Goal: Transaction & Acquisition: Purchase product/service

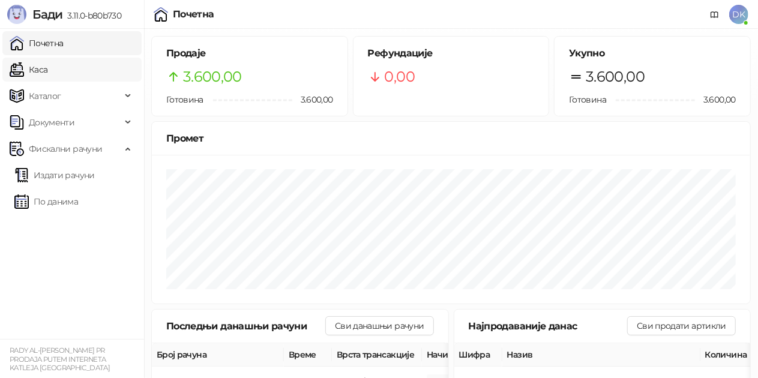
click at [47, 73] on link "Каса" at bounding box center [29, 70] width 38 height 24
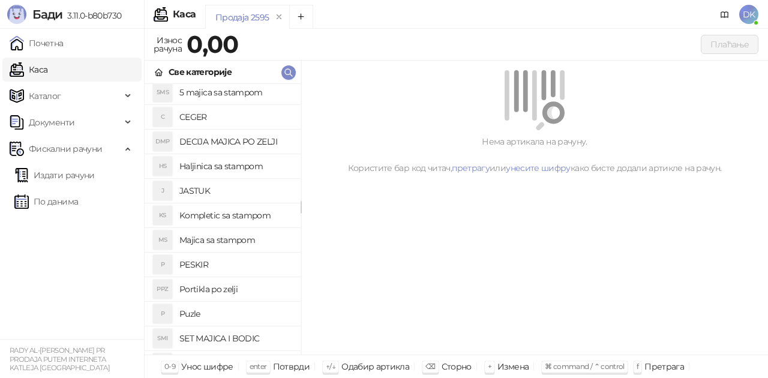
scroll to position [120, 0]
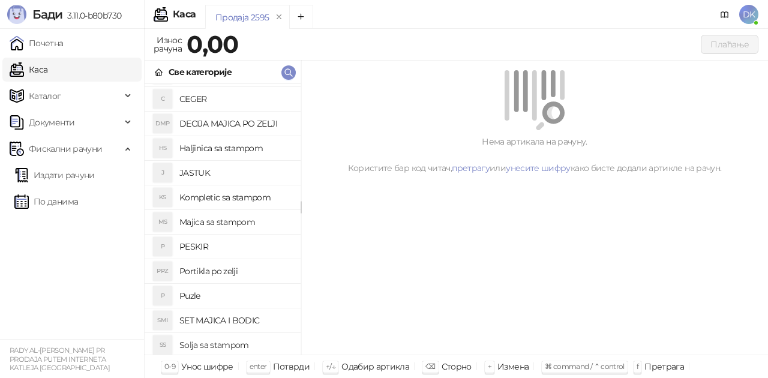
click at [233, 225] on h4 "Majica sa stampom" at bounding box center [235, 221] width 112 height 19
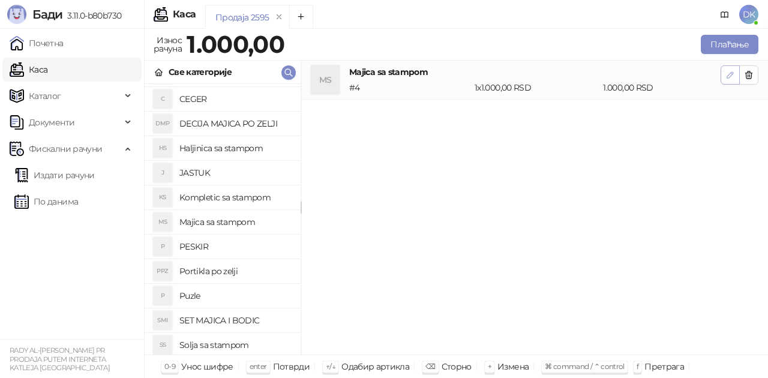
click at [728, 79] on span "button" at bounding box center [730, 74] width 10 height 11
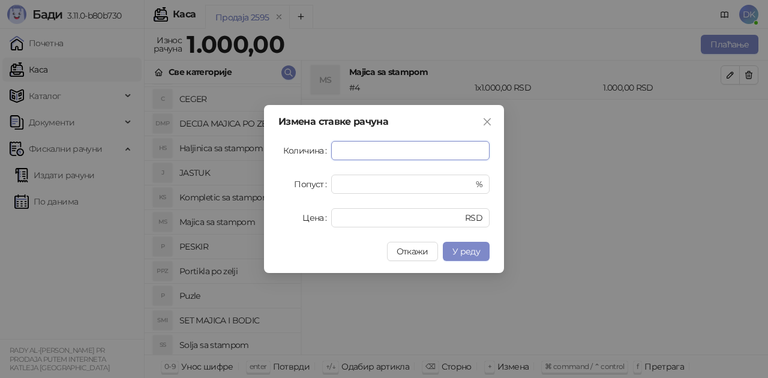
type input "*"
type input "****"
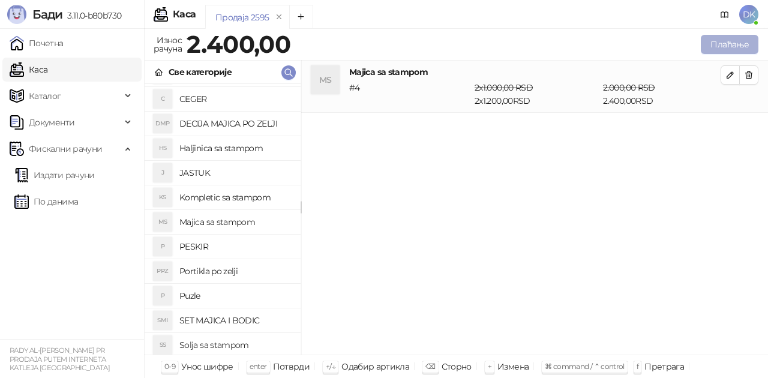
click at [733, 40] on button "Плаћање" at bounding box center [730, 44] width 58 height 19
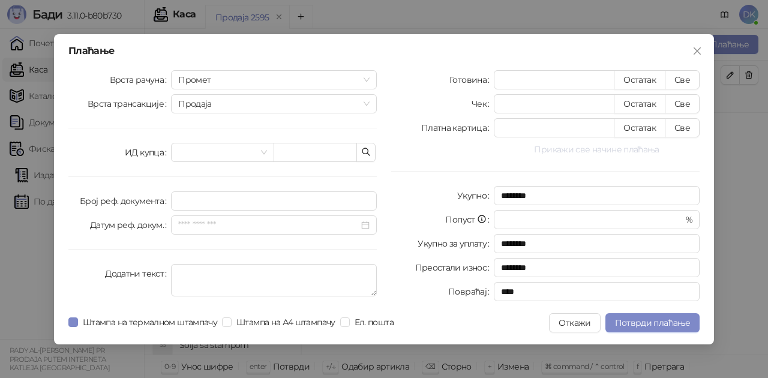
click at [605, 148] on button "Прикажи све начине плаћања" at bounding box center [597, 149] width 206 height 14
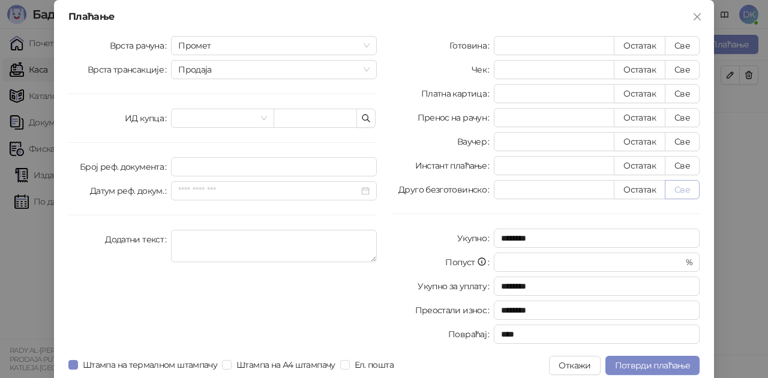
click at [674, 187] on button "Све" at bounding box center [682, 189] width 35 height 19
type input "****"
click at [643, 361] on span "Потврди плаћање" at bounding box center [652, 365] width 75 height 11
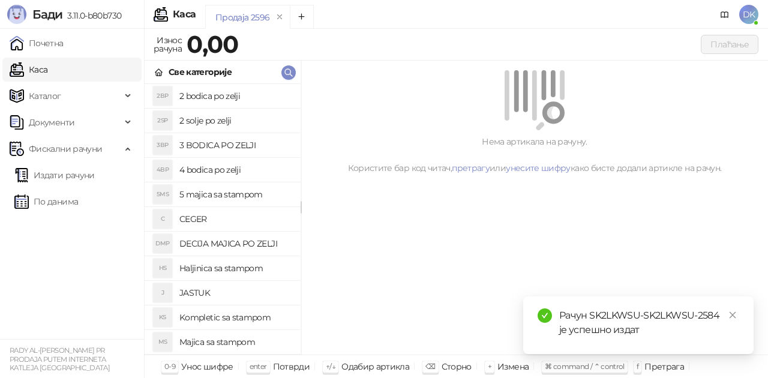
click at [209, 337] on h4 "Majica sa stampom" at bounding box center [235, 341] width 112 height 19
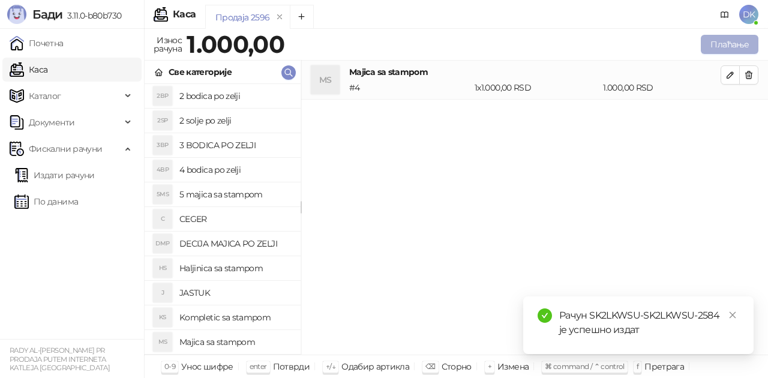
click at [727, 47] on button "Плаћање" at bounding box center [730, 44] width 58 height 19
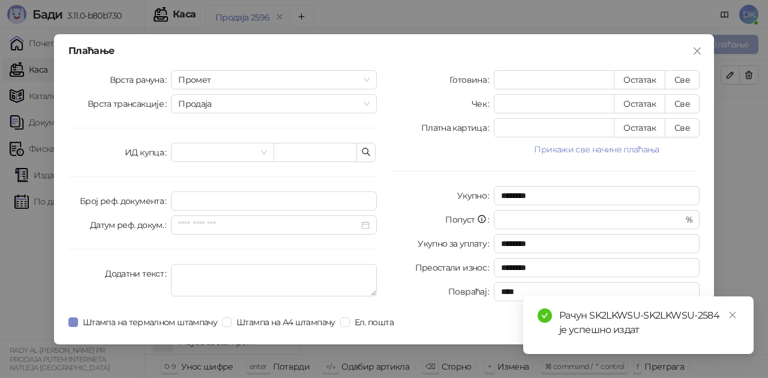
click at [701, 52] on icon "close" at bounding box center [697, 51] width 10 height 10
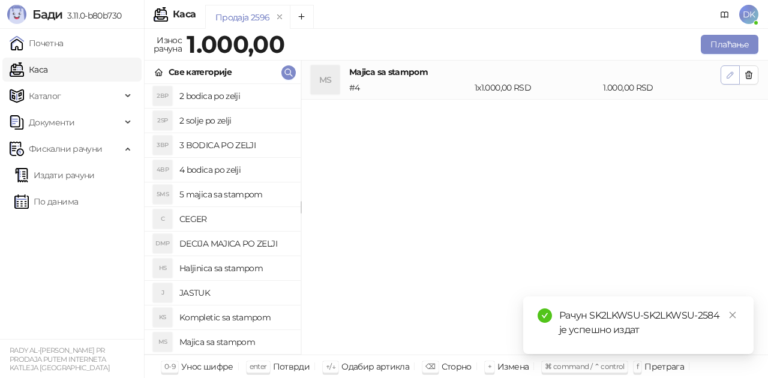
click at [727, 77] on icon "button" at bounding box center [730, 75] width 6 height 6
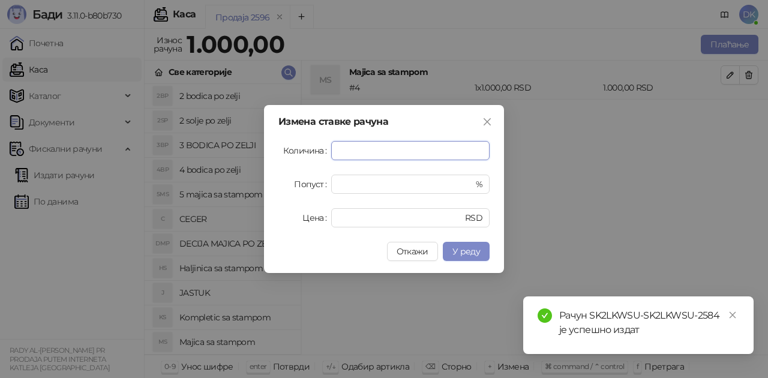
type input "*"
type input "****"
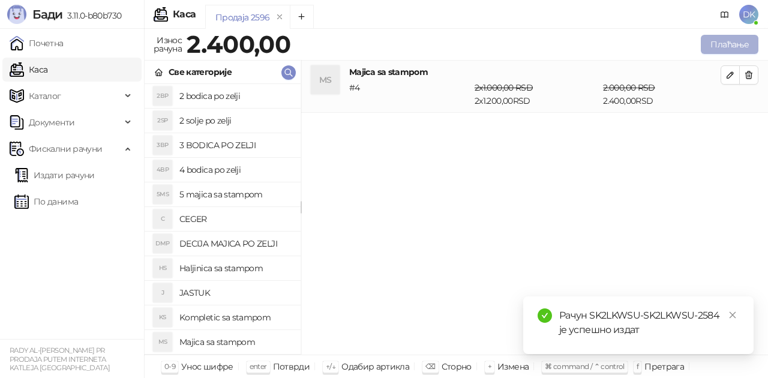
click at [734, 50] on button "Плаћање" at bounding box center [730, 44] width 58 height 19
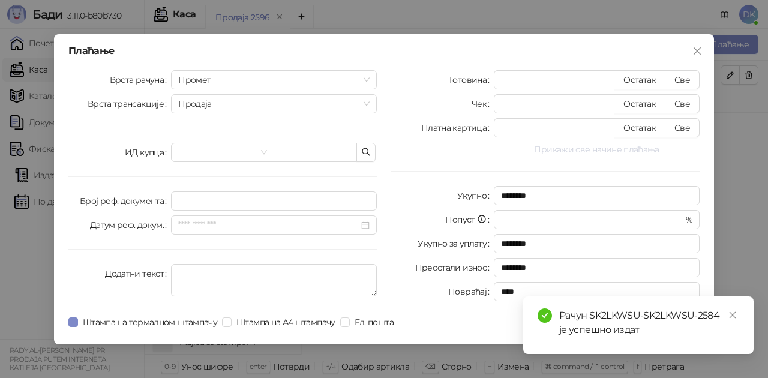
click at [590, 152] on button "Прикажи све начине плаћања" at bounding box center [597, 149] width 206 height 14
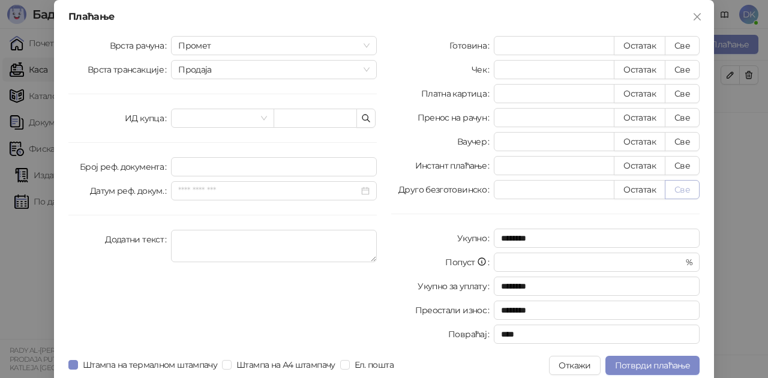
click at [680, 191] on button "Све" at bounding box center [682, 189] width 35 height 19
type input "****"
click at [645, 358] on button "Потврди плаћање" at bounding box center [652, 365] width 94 height 19
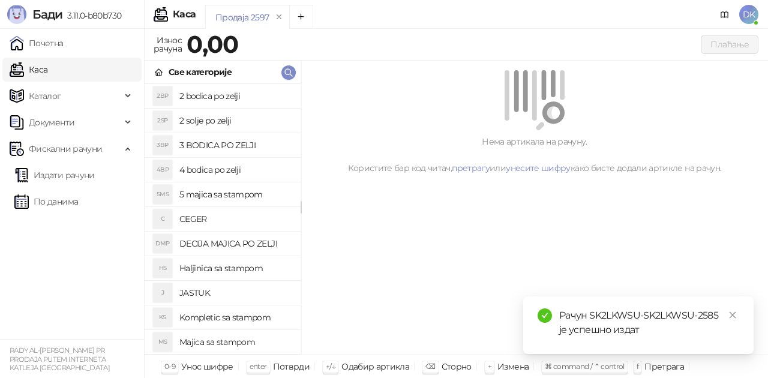
click at [226, 194] on h4 "5 majica sa stampom" at bounding box center [235, 194] width 112 height 19
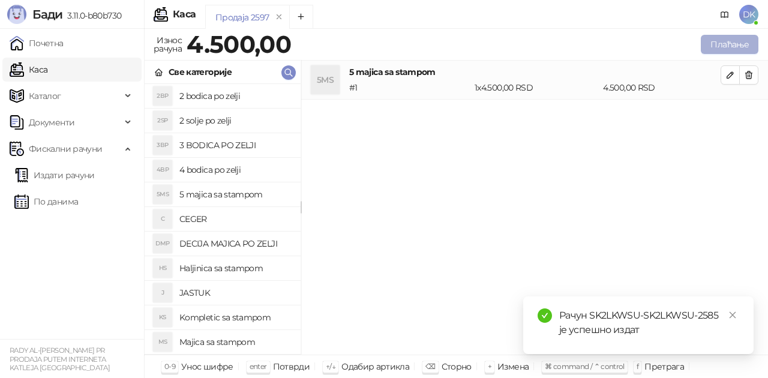
click at [706, 43] on button "Плаћање" at bounding box center [730, 44] width 58 height 19
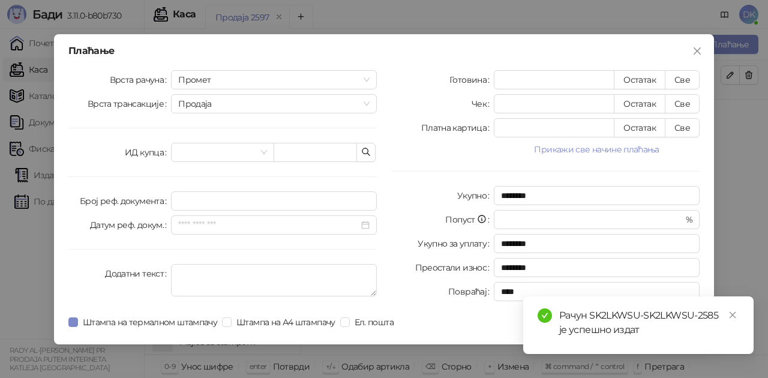
click at [575, 152] on button "Прикажи све начине плаћања" at bounding box center [597, 149] width 206 height 14
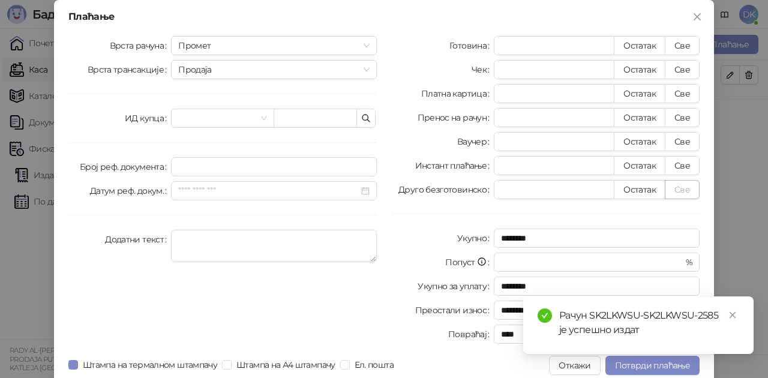
click at [684, 188] on button "Све" at bounding box center [682, 189] width 35 height 19
type input "****"
click at [630, 363] on span "Потврди плаћање" at bounding box center [652, 365] width 75 height 11
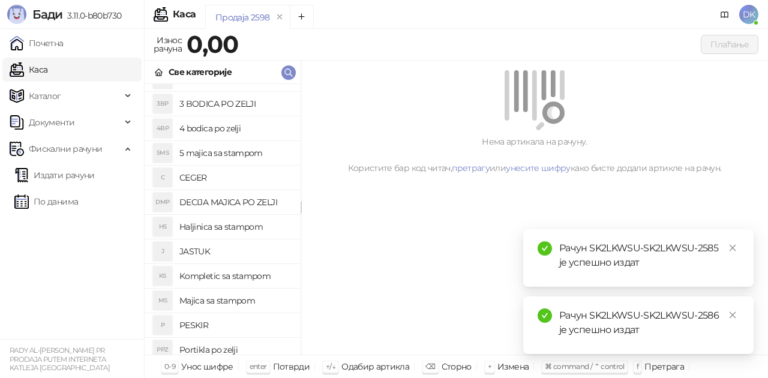
scroll to position [60, 0]
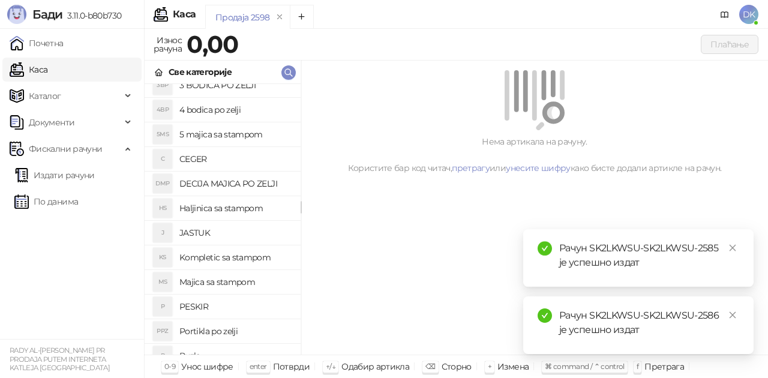
click at [247, 185] on h4 "DECIJA MAJICA PO ZELJI" at bounding box center [235, 183] width 112 height 19
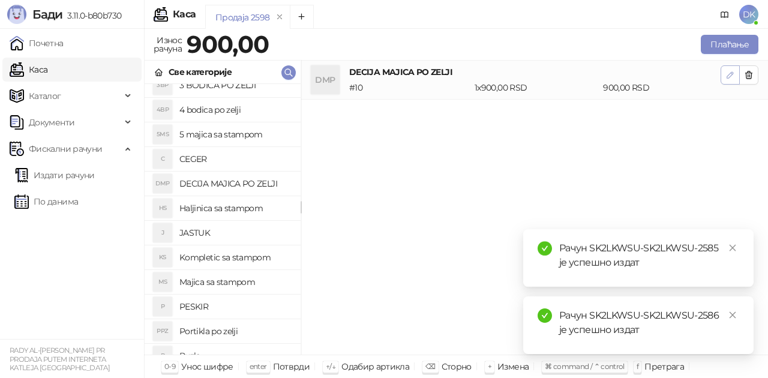
click at [725, 74] on button "button" at bounding box center [729, 74] width 19 height 19
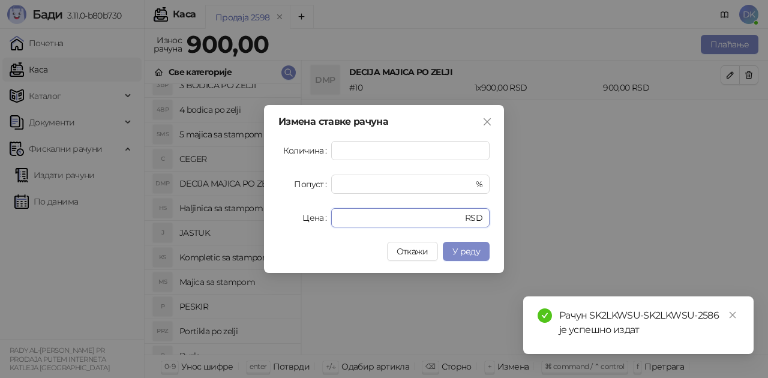
drag, startPoint x: 361, startPoint y: 222, endPoint x: 291, endPoint y: 218, distance: 69.7
click at [295, 218] on div "Цена *** RSD" at bounding box center [383, 217] width 211 height 19
type input "****"
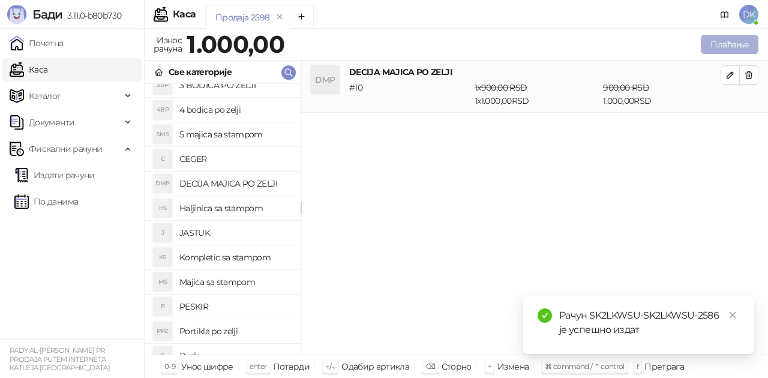
click at [713, 43] on button "Плаћање" at bounding box center [730, 44] width 58 height 19
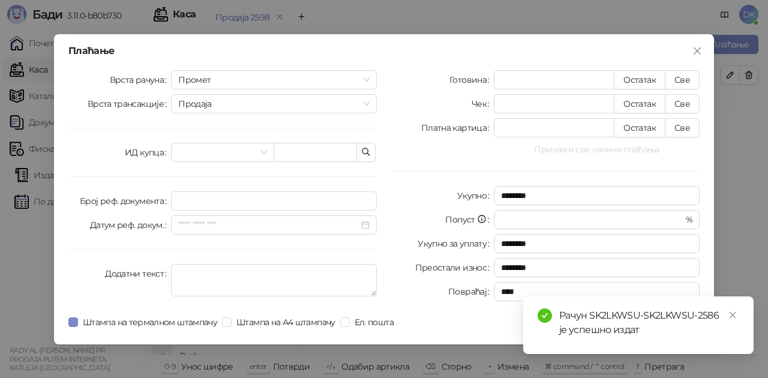
click at [596, 152] on button "Прикажи све начине плаћања" at bounding box center [597, 149] width 206 height 14
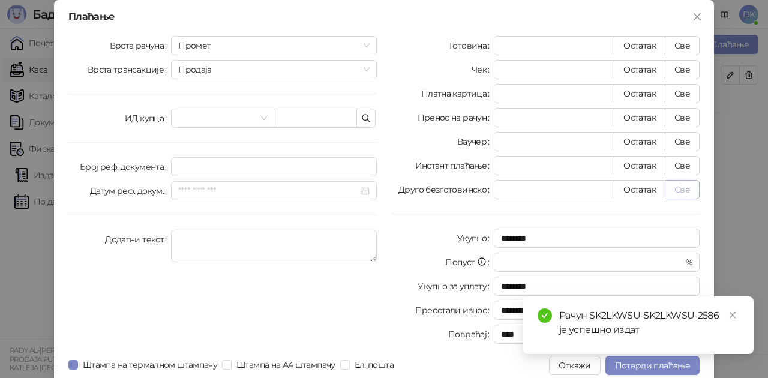
click at [679, 193] on button "Све" at bounding box center [682, 189] width 35 height 19
type input "****"
click at [648, 363] on body "[PERSON_NAME] 3.11.0-b80b730 Почетна Каса Каталог Документи Фискални рачуни Изд…" at bounding box center [384, 189] width 768 height 378
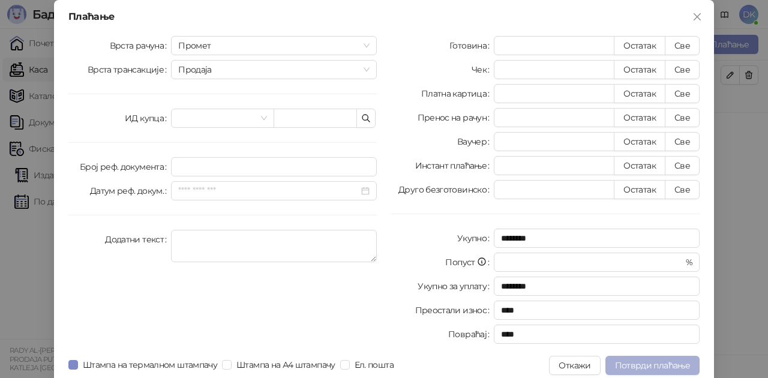
click at [647, 367] on span "Потврди плаћање" at bounding box center [652, 365] width 75 height 11
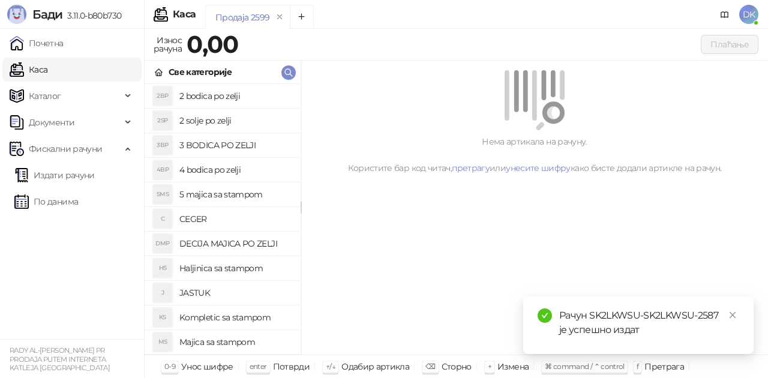
click at [221, 100] on h4 "2 bodica po zelji" at bounding box center [235, 95] width 112 height 19
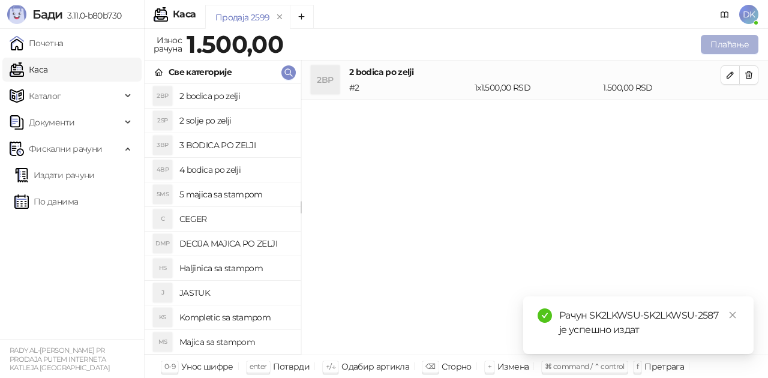
click at [713, 44] on button "Плаћање" at bounding box center [730, 44] width 58 height 19
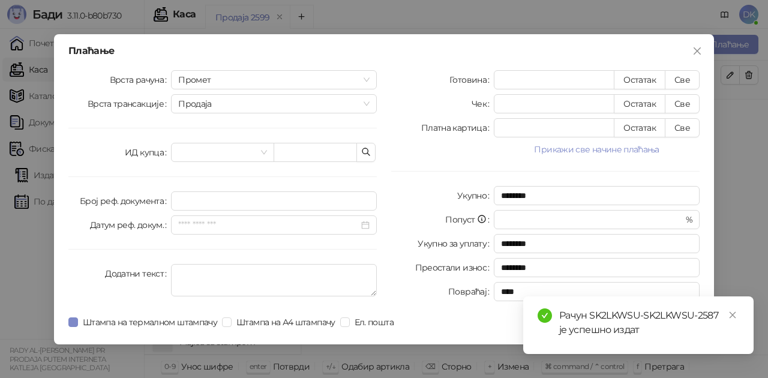
click at [594, 146] on button "Прикажи све начине плаћања" at bounding box center [597, 149] width 206 height 14
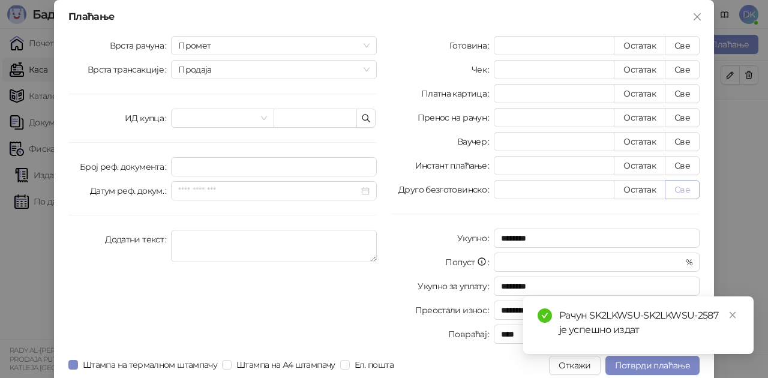
click at [680, 186] on button "Све" at bounding box center [682, 189] width 35 height 19
type input "****"
click at [627, 363] on span "Потврди плаћање" at bounding box center [652, 365] width 75 height 11
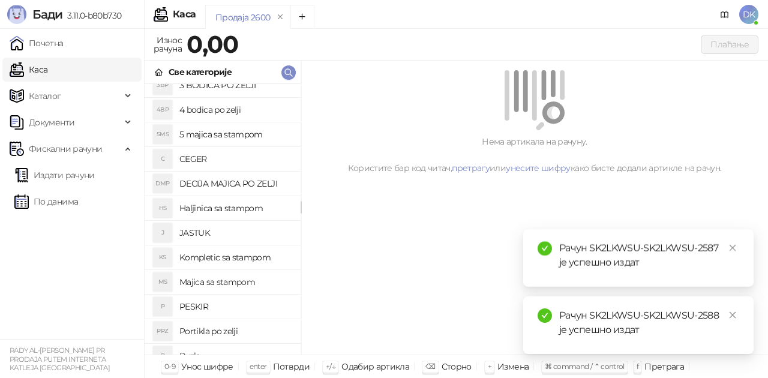
click at [222, 279] on h4 "Majica sa stampom" at bounding box center [235, 281] width 112 height 19
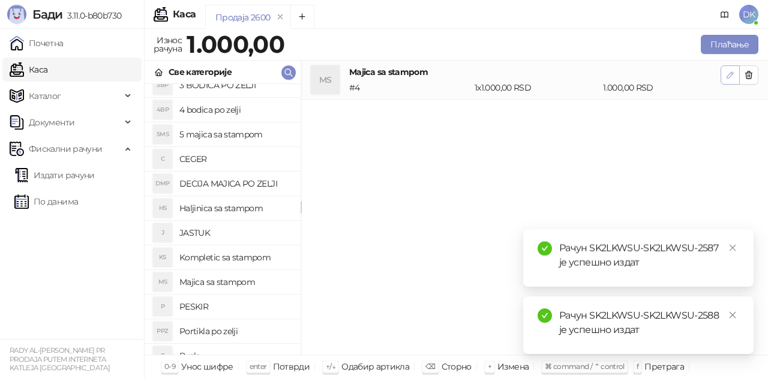
click at [721, 76] on button "button" at bounding box center [729, 74] width 19 height 19
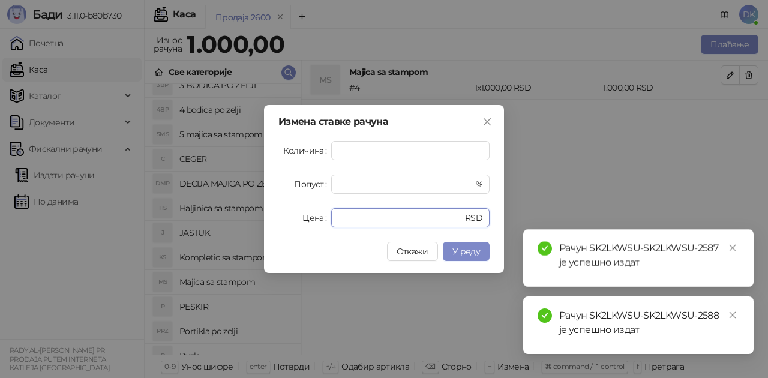
drag, startPoint x: 357, startPoint y: 217, endPoint x: 288, endPoint y: 216, distance: 69.0
click at [288, 216] on div "Цена **** RSD" at bounding box center [383, 217] width 211 height 19
type input "****"
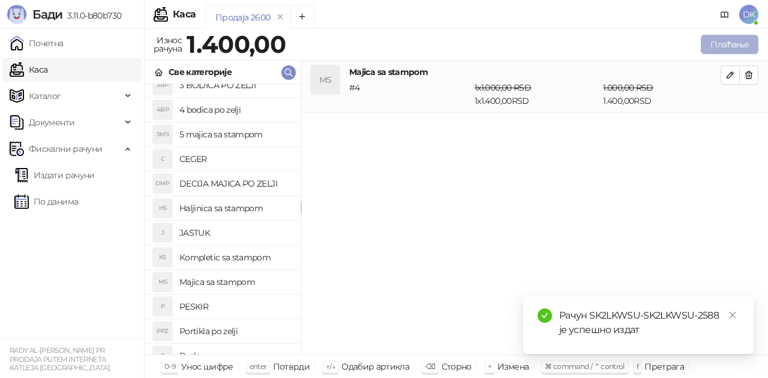
click at [747, 41] on button "Плаћање" at bounding box center [730, 44] width 58 height 19
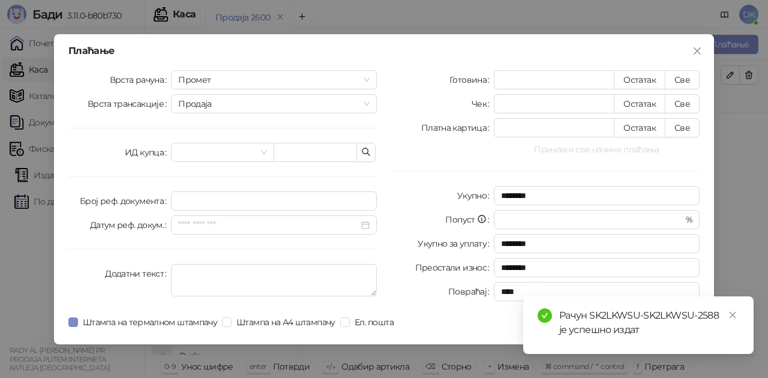
click at [612, 152] on button "Прикажи све начине плаћања" at bounding box center [597, 149] width 206 height 14
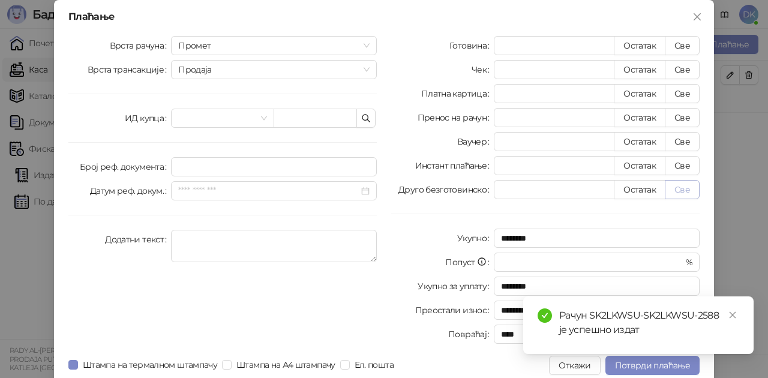
click at [671, 186] on button "Све" at bounding box center [682, 189] width 35 height 19
type input "****"
click at [633, 368] on span "Потврди плаћање" at bounding box center [652, 365] width 75 height 11
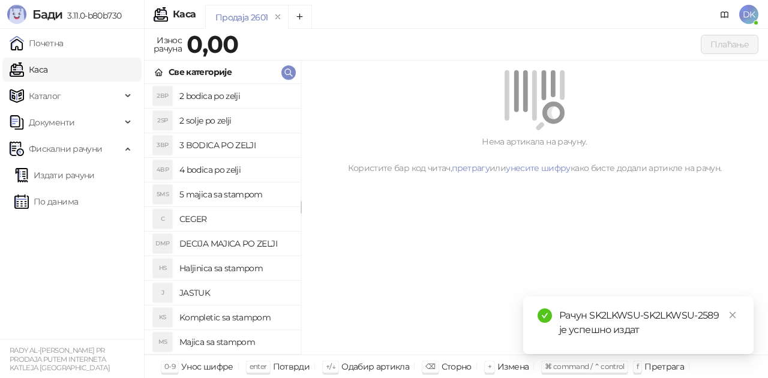
click at [235, 103] on h4 "2 bodica po zelji" at bounding box center [235, 95] width 112 height 19
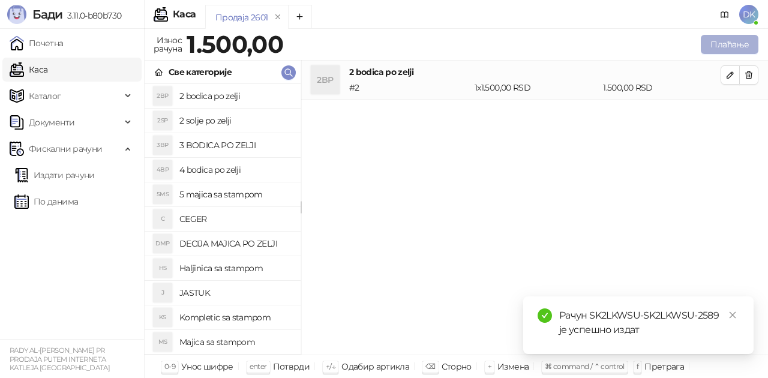
click at [714, 43] on button "Плаћање" at bounding box center [730, 44] width 58 height 19
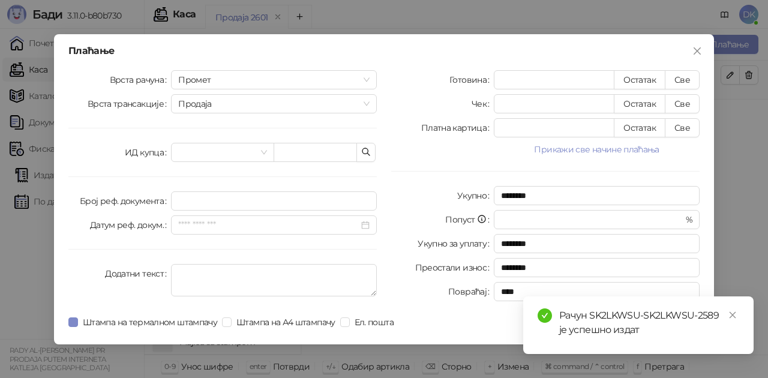
click at [578, 151] on button "Прикажи све начине плаћања" at bounding box center [597, 149] width 206 height 14
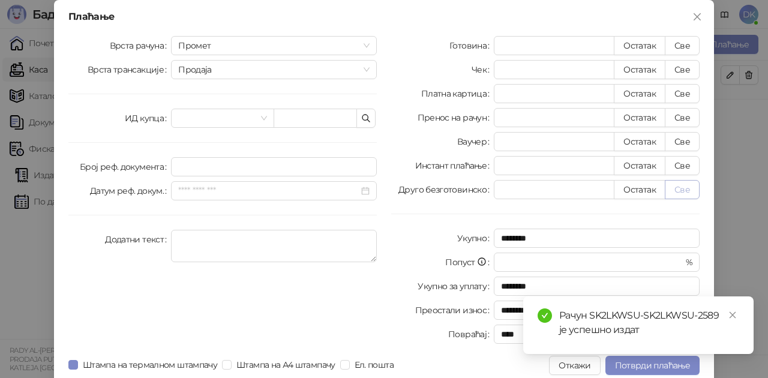
click at [674, 185] on button "Све" at bounding box center [682, 189] width 35 height 19
type input "****"
click at [630, 354] on div "Рачун SK2LKWSU-SK2LKWSU-2589 је успешно издат" at bounding box center [638, 325] width 230 height 58
click at [626, 354] on div "Рачун SK2LKWSU-SK2LKWSU-2589 је успешно издат" at bounding box center [638, 325] width 230 height 58
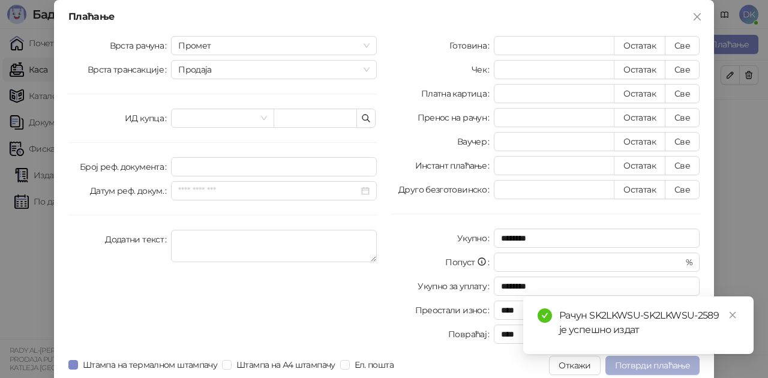
click at [625, 366] on span "Потврди плаћање" at bounding box center [652, 365] width 75 height 11
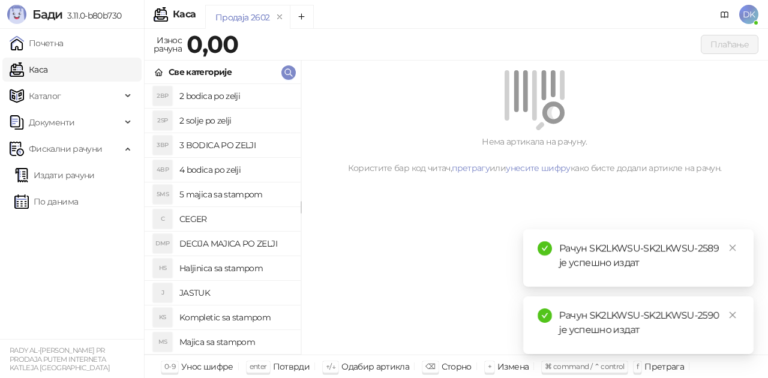
click at [211, 93] on h4 "2 bodica po zelji" at bounding box center [235, 95] width 112 height 19
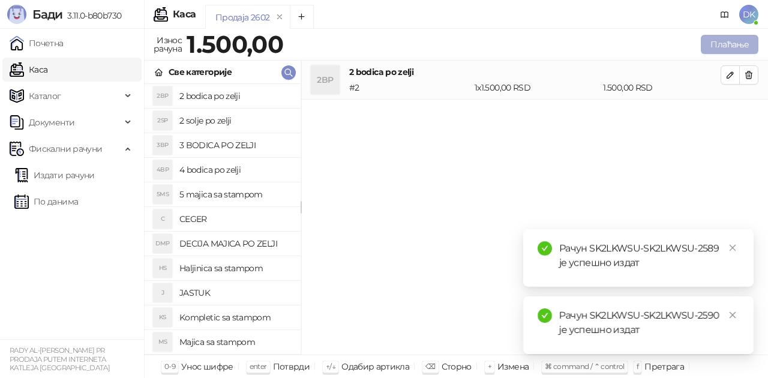
click at [712, 42] on button "Плаћање" at bounding box center [730, 44] width 58 height 19
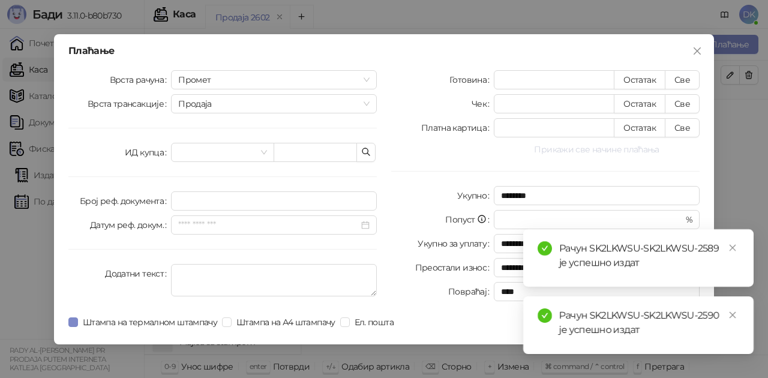
click at [581, 152] on button "Прикажи све начине плаћања" at bounding box center [597, 149] width 206 height 14
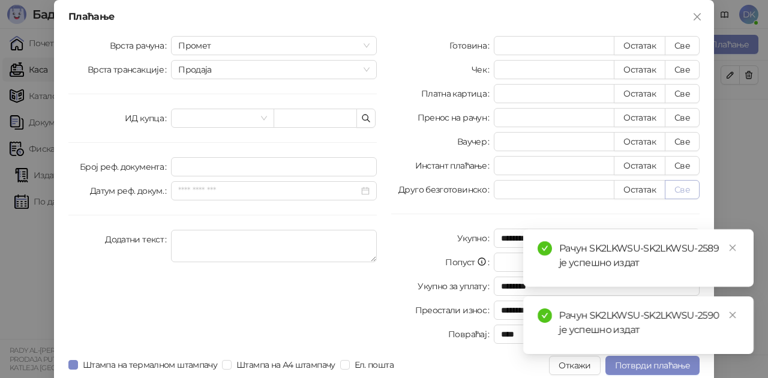
click at [672, 189] on button "Све" at bounding box center [682, 189] width 35 height 19
type input "****"
click at [626, 368] on span "Потврди плаћање" at bounding box center [652, 365] width 75 height 11
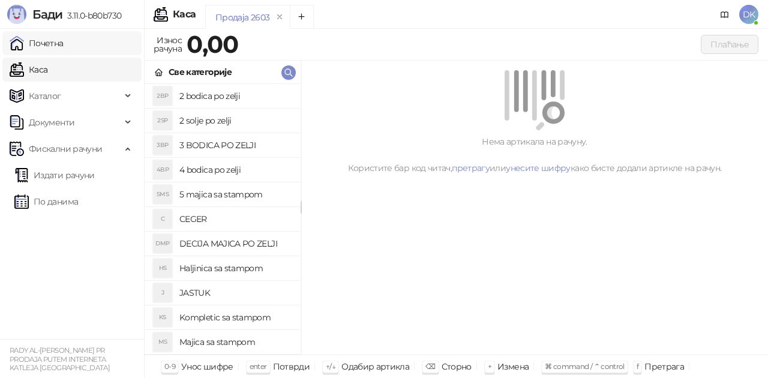
click at [64, 47] on link "Почетна" at bounding box center [37, 43] width 54 height 24
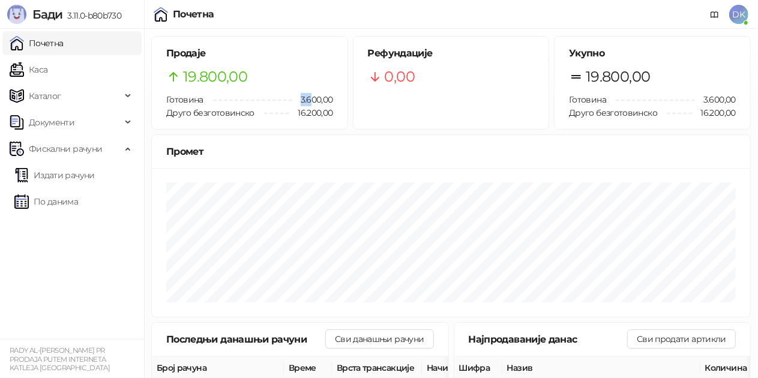
drag, startPoint x: 300, startPoint y: 96, endPoint x: 309, endPoint y: 96, distance: 8.4
click at [309, 96] on span "3.600,00" at bounding box center [312, 99] width 41 height 13
click at [47, 77] on link "Каса" at bounding box center [29, 70] width 38 height 24
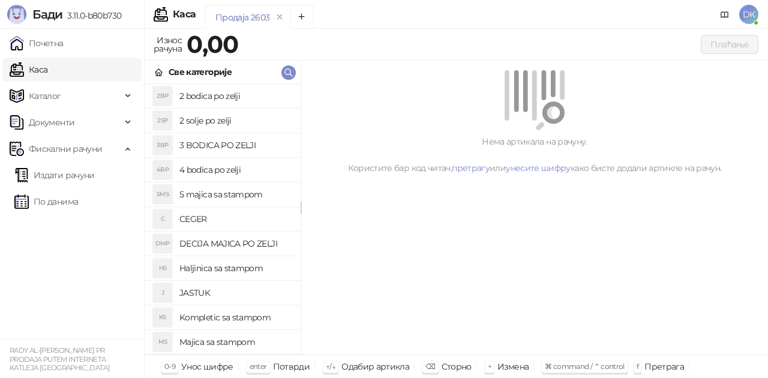
click at [209, 172] on h4 "4 bodica po zelji" at bounding box center [235, 169] width 112 height 19
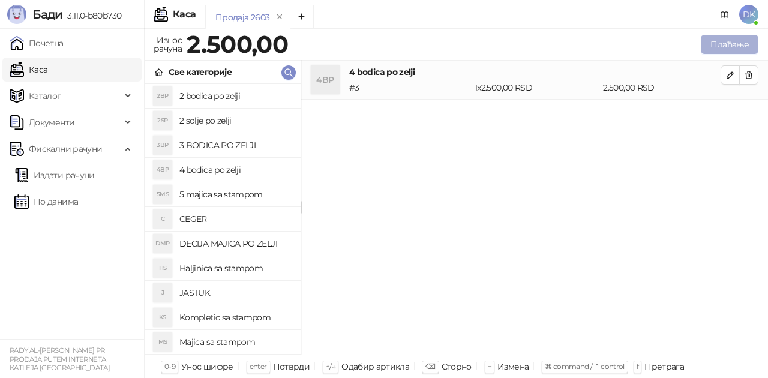
click at [718, 44] on button "Плаћање" at bounding box center [730, 44] width 58 height 19
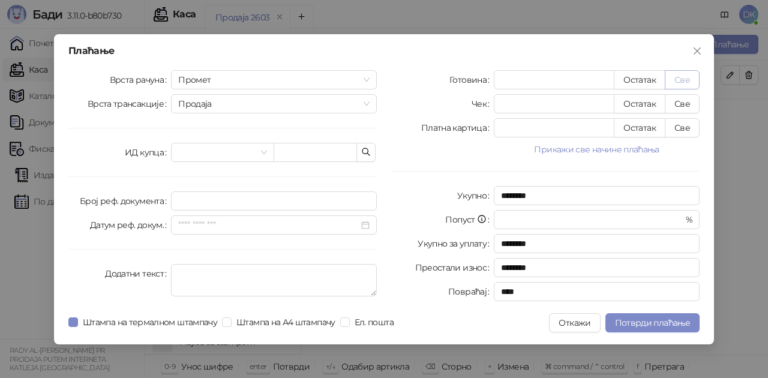
click at [674, 76] on button "Све" at bounding box center [682, 79] width 35 height 19
type input "****"
click at [638, 330] on button "Потврди плаћање" at bounding box center [652, 322] width 94 height 19
